Goal: Find specific page/section: Find specific page/section

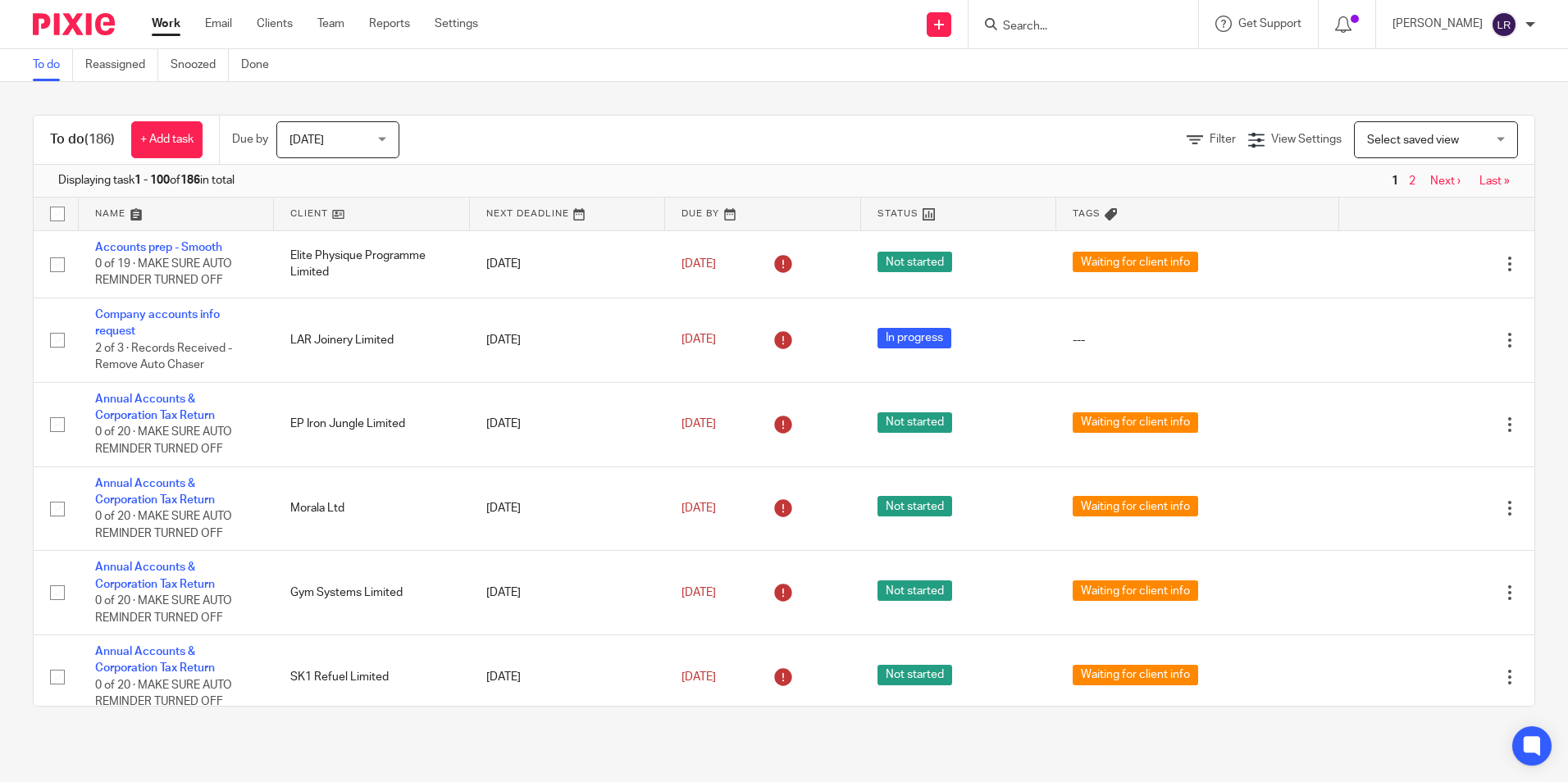
click at [1069, 16] on form at bounding box center [1088, 24] width 174 height 21
click at [1065, 30] on input "Search" at bounding box center [1074, 27] width 148 height 15
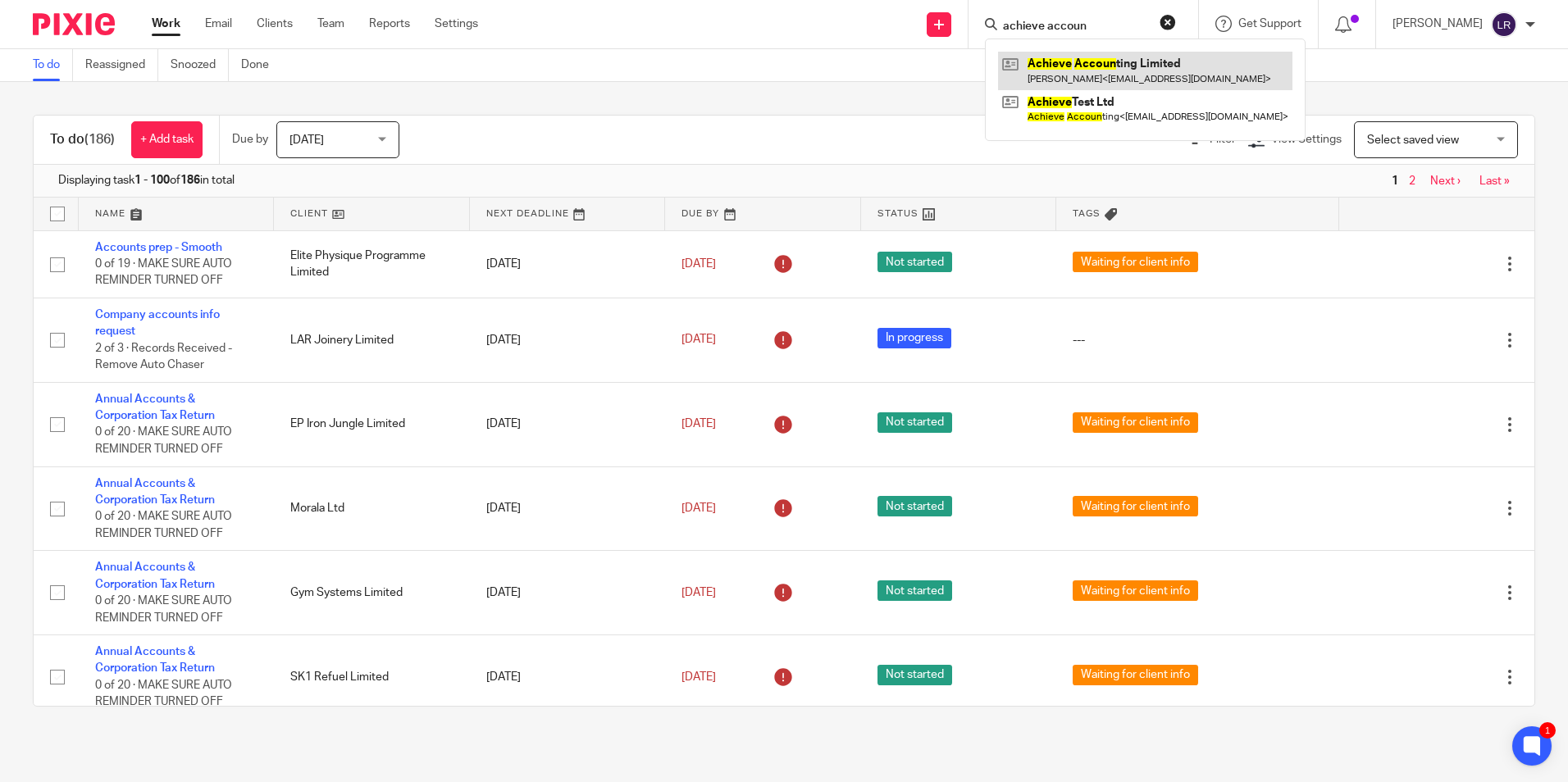
type input "achieve accoun"
click at [1175, 57] on link at bounding box center [1145, 71] width 294 height 38
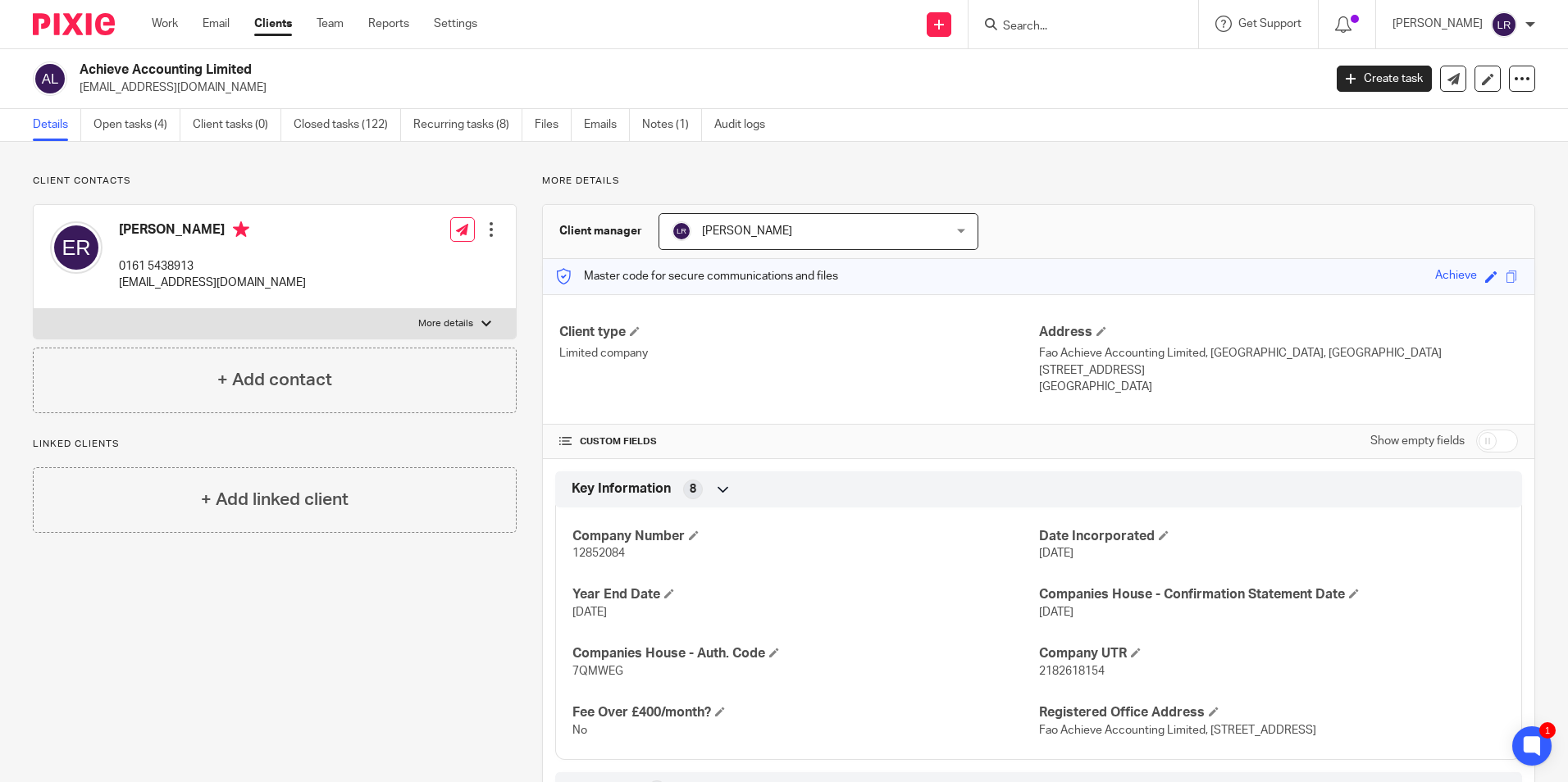
scroll to position [82, 0]
